Goal: Task Accomplishment & Management: Manage account settings

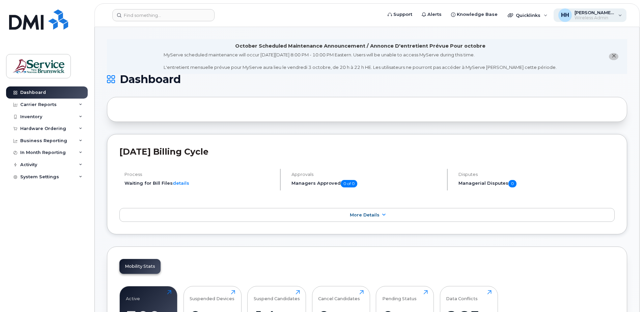
click at [596, 12] on span "[PERSON_NAME] (DNRED/MRNDE - DAAF/MAAP)" at bounding box center [594, 12] width 40 height 5
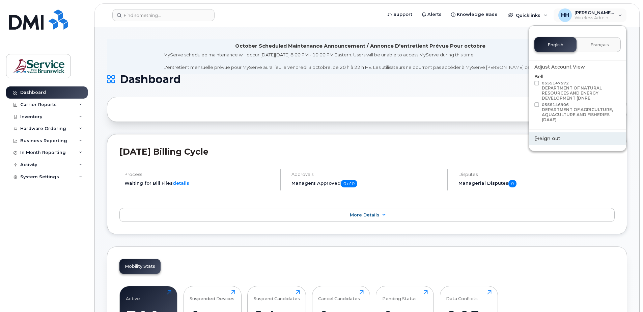
click at [556, 140] on div "Sign out" at bounding box center [577, 138] width 97 height 12
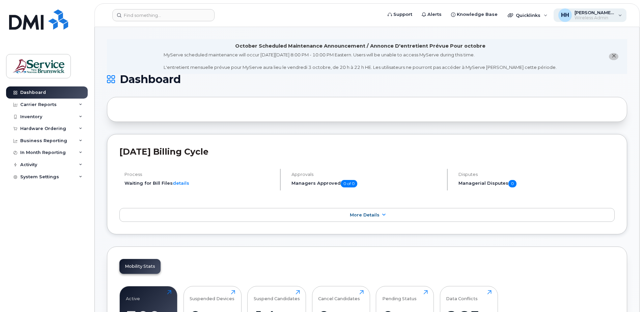
click at [572, 18] on div "[PERSON_NAME] (DNRED/MRNDE - DAAF/MAAP) Wireless Admin" at bounding box center [593, 15] width 43 height 11
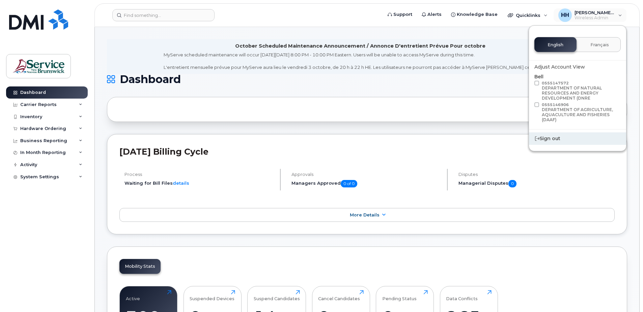
click at [557, 139] on div "Sign out" at bounding box center [577, 138] width 97 height 12
